Goal: Navigation & Orientation: Find specific page/section

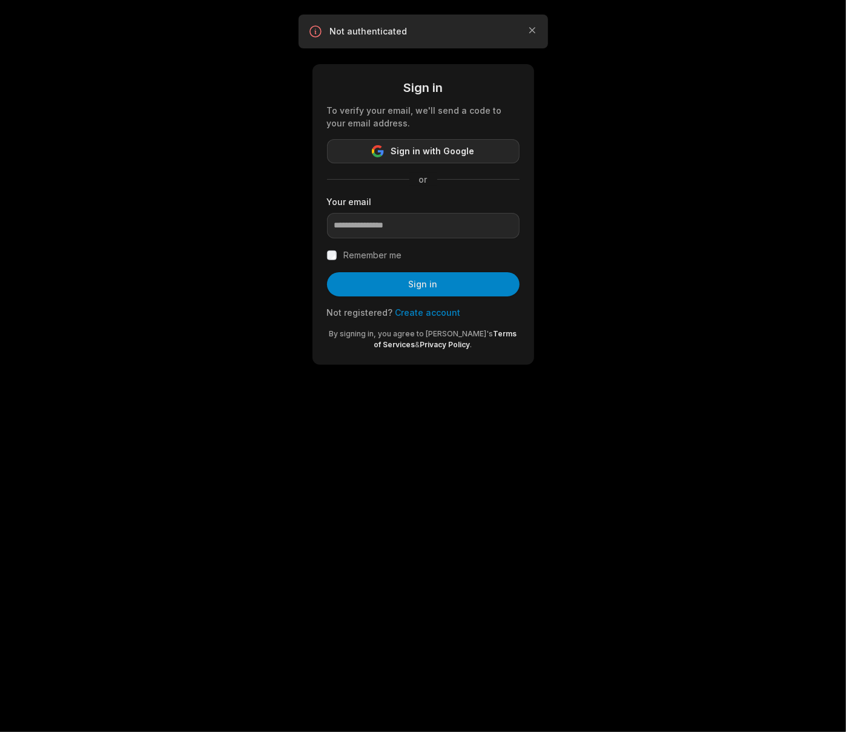
drag, startPoint x: 0, startPoint y: 0, endPoint x: 416, endPoint y: 153, distance: 443.5
click at [416, 153] on span "Sign in with Google" at bounding box center [433, 151] width 84 height 15
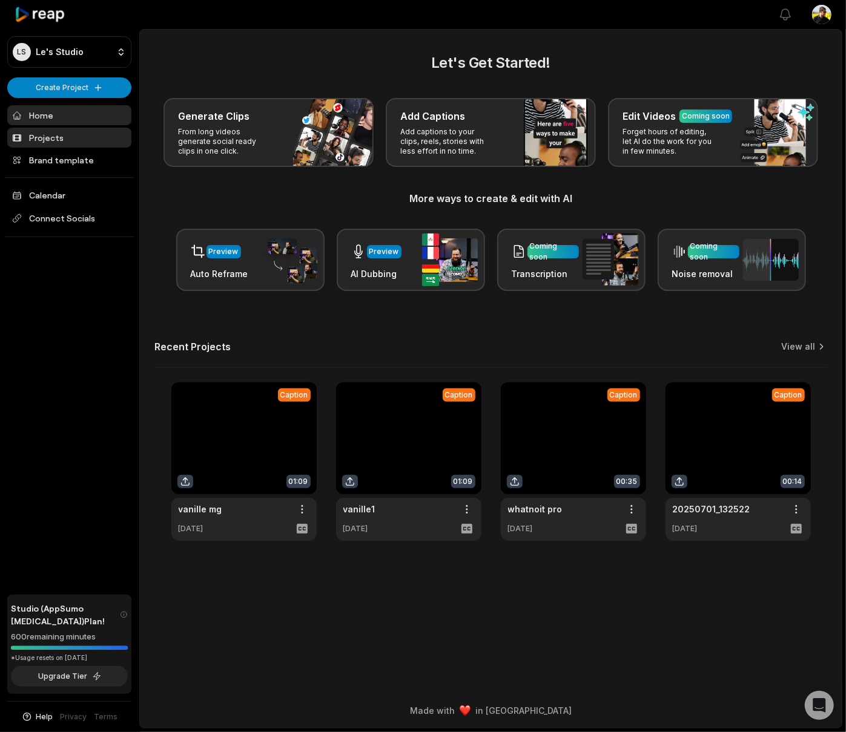
click at [94, 131] on link "Projects" at bounding box center [69, 138] width 124 height 20
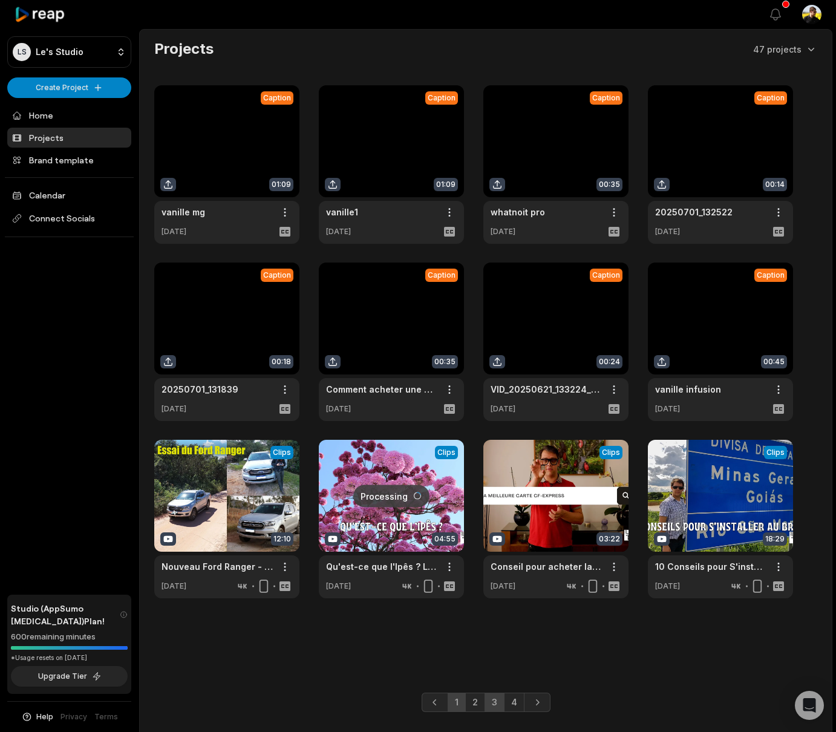
click at [491, 706] on link "3" at bounding box center [495, 702] width 20 height 19
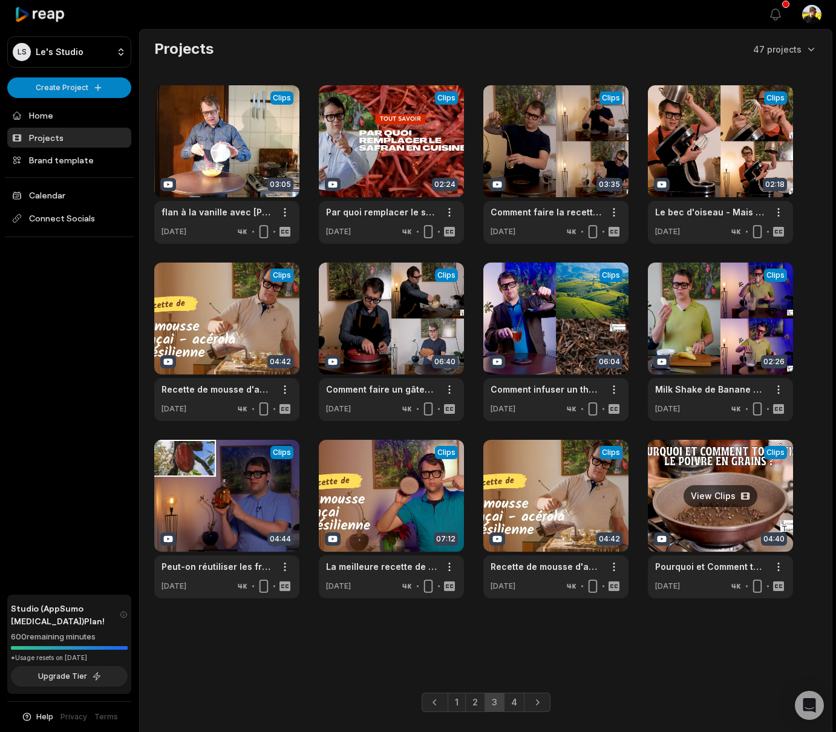
click at [704, 476] on link at bounding box center [720, 519] width 145 height 159
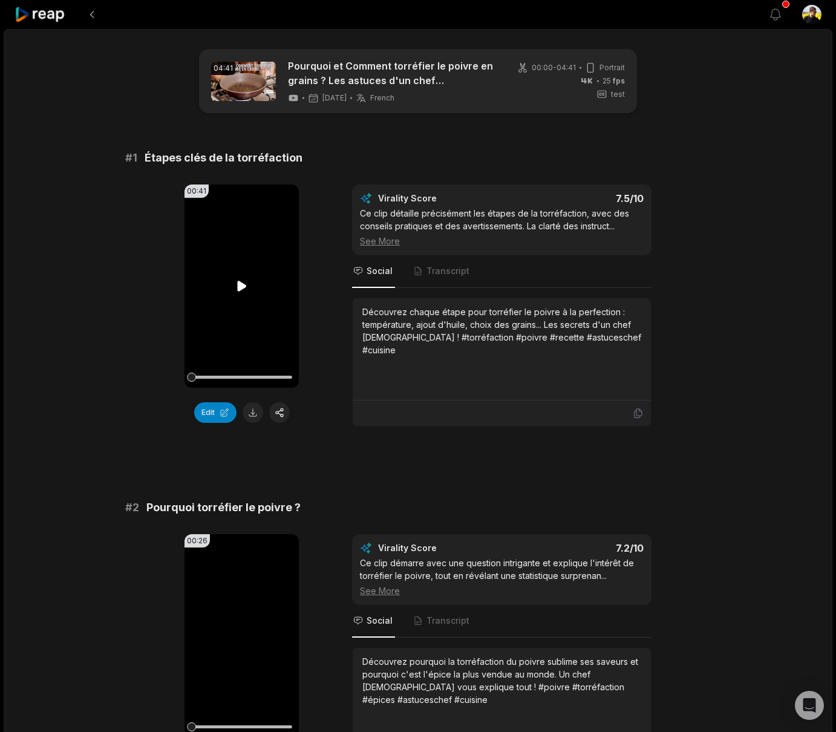
click at [246, 300] on video "Your browser does not support mp4 format." at bounding box center [242, 286] width 114 height 203
